Goal: Information Seeking & Learning: Learn about a topic

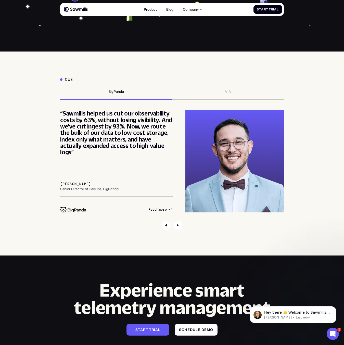
scroll to position [1689, 0]
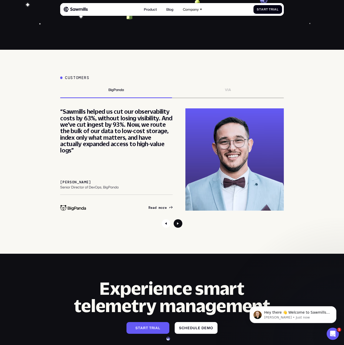
click at [174, 228] on icon "Next slide" at bounding box center [178, 223] width 9 height 9
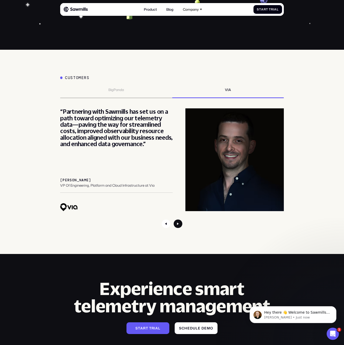
click at [178, 228] on icon "Next slide" at bounding box center [178, 224] width 9 height 9
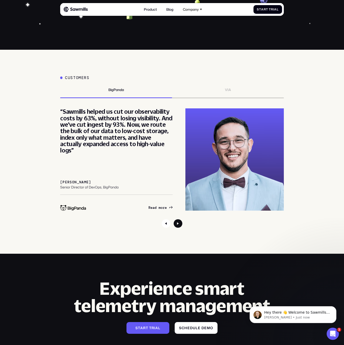
click at [179, 228] on icon "Next slide" at bounding box center [178, 223] width 9 height 9
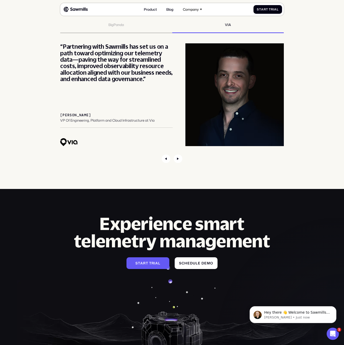
scroll to position [1685, 0]
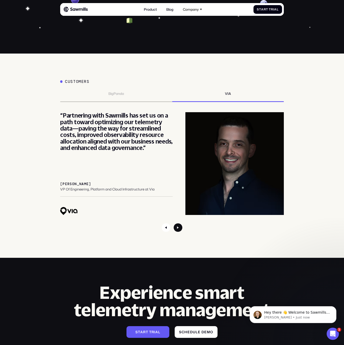
click at [177, 232] on icon "Next slide" at bounding box center [178, 227] width 9 height 9
click at [166, 232] on icon "Previous slide" at bounding box center [166, 227] width 9 height 9
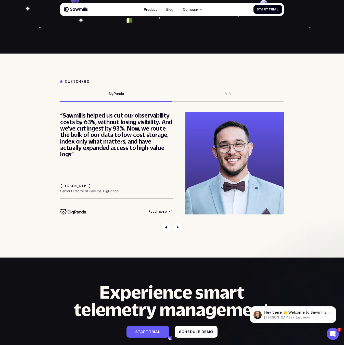
click at [155, 214] on span "d" at bounding box center [156, 212] width 2 height 4
